Goal: Navigation & Orientation: Find specific page/section

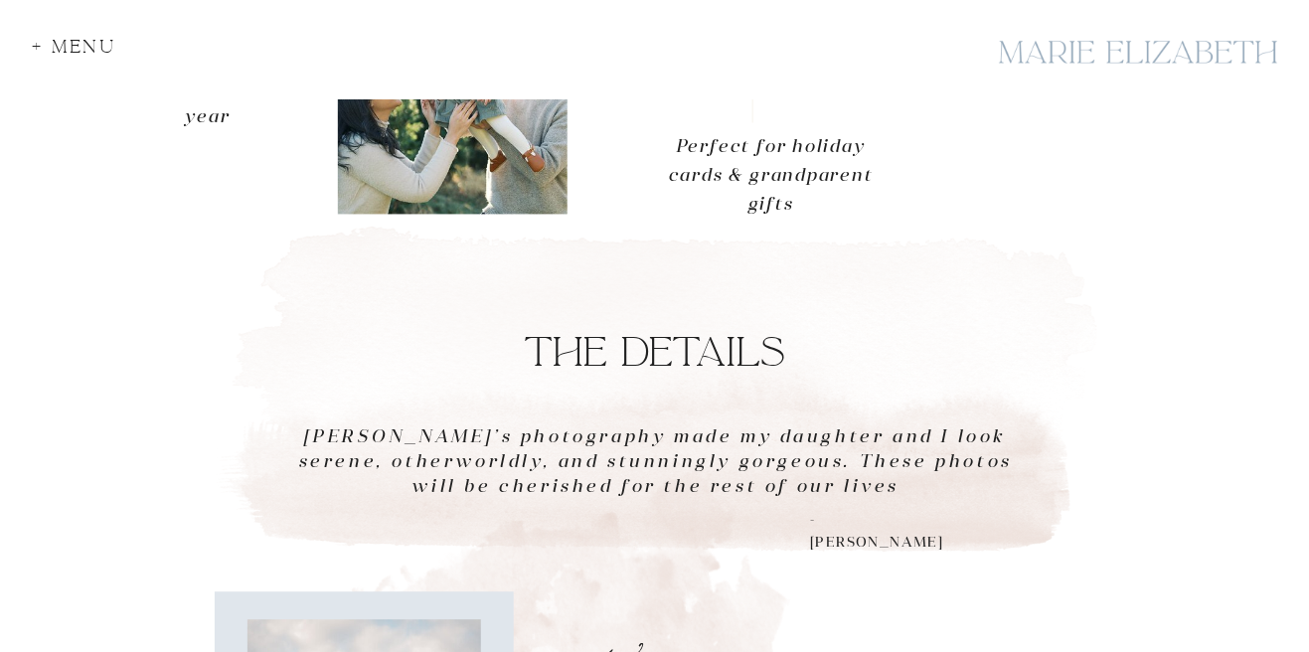
scroll to position [958, 0]
